Goal: Task Accomplishment & Management: Use online tool/utility

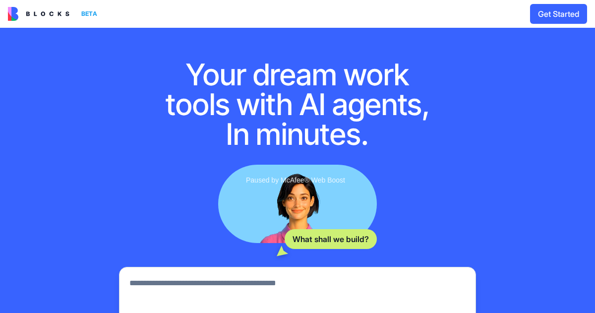
scroll to position [150, 0]
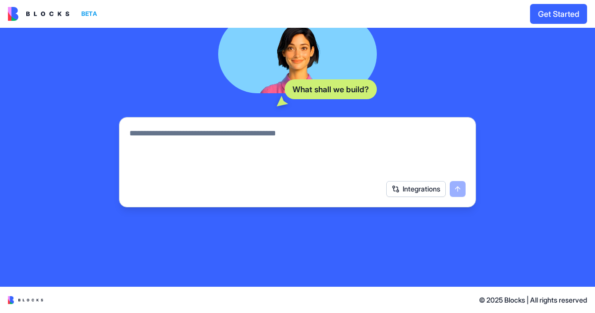
click at [37, 13] on img at bounding box center [38, 14] width 61 height 14
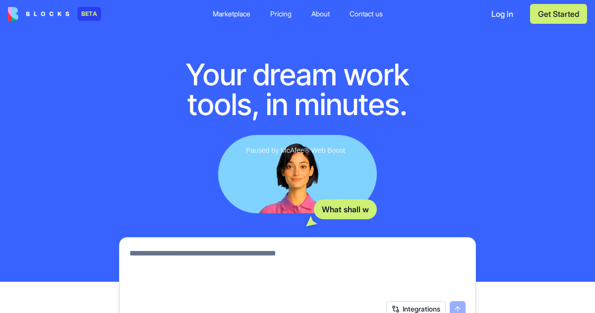
click at [288, 11] on div "Pricing" at bounding box center [280, 14] width 21 height 10
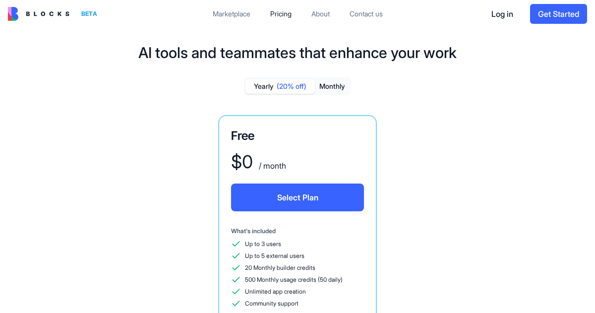
click at [218, 12] on div "Marketplace" at bounding box center [232, 14] width 38 height 10
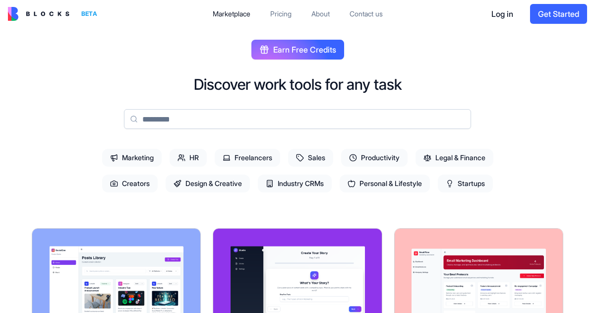
click at [165, 125] on input at bounding box center [297, 119] width 347 height 20
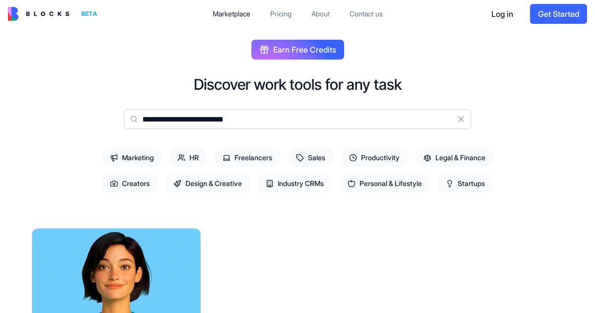
type input "**********"
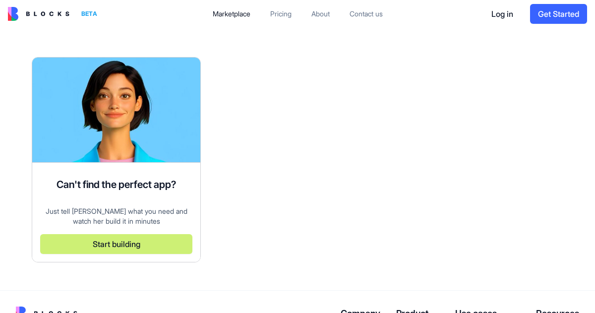
scroll to position [172, 0]
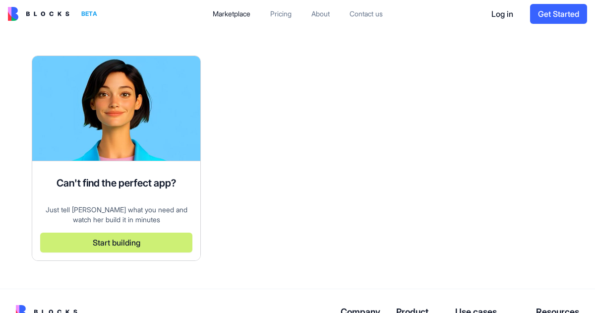
click at [114, 243] on button "Start building" at bounding box center [116, 242] width 152 height 20
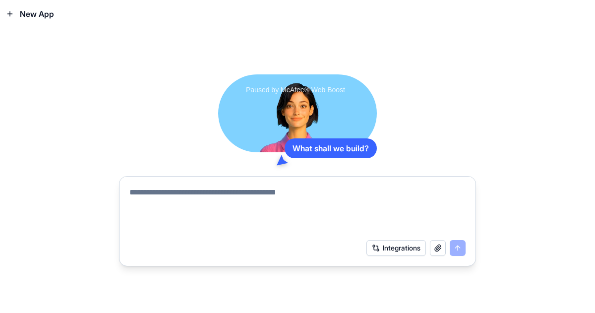
click at [266, 197] on textarea at bounding box center [297, 210] width 336 height 48
click at [234, 92] on div "Paused by McAfee® Web Boost" at bounding box center [292, 89] width 139 height 21
click at [248, 182] on div at bounding box center [297, 207] width 348 height 54
click at [241, 203] on textarea at bounding box center [297, 210] width 336 height 48
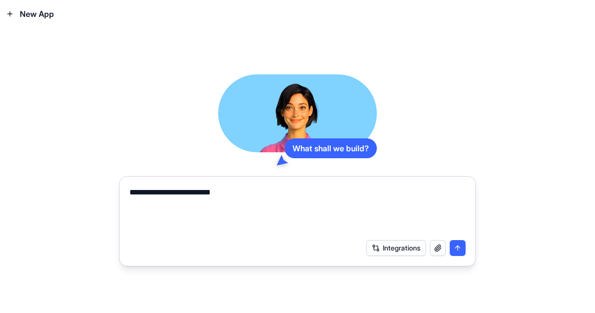
type textarea "**********"
click at [462, 247] on button "submit" at bounding box center [458, 248] width 16 height 16
